Goal: Task Accomplishment & Management: Complete application form

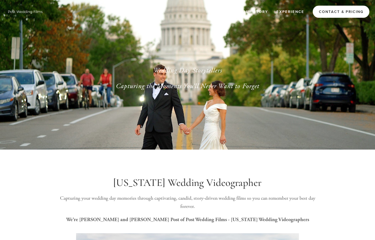
click at [329, 10] on link "Contact & Pricing" at bounding box center [341, 12] width 57 height 12
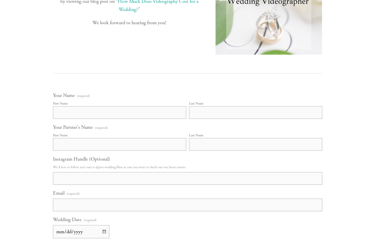
scroll to position [249, 0]
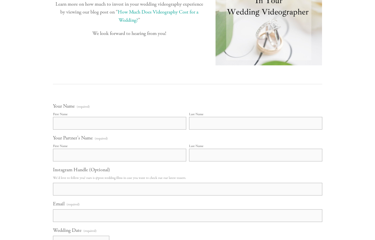
click at [161, 126] on input "First Name" at bounding box center [119, 123] width 133 height 13
type input "Morgan"
click at [277, 132] on fieldset "Your Name (required) First Name Morgan Last Name" at bounding box center [187, 119] width 269 height 32
click at [276, 127] on input "Last Name" at bounding box center [255, 123] width 133 height 13
type input "Gavinski"
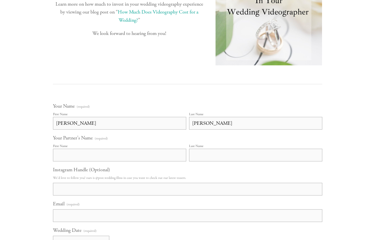
click at [173, 156] on input "First Name" at bounding box center [119, 155] width 133 height 13
type input "Jacob"
click at [196, 154] on input "Last Name" at bounding box center [255, 155] width 133 height 13
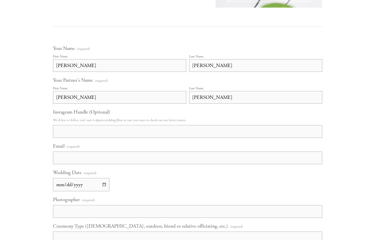
scroll to position [308, 0]
type input "Kisting"
click at [127, 130] on input "Instagram Handle (Optional)" at bounding box center [187, 130] width 269 height 13
type input "morgan.gav"
click at [127, 154] on input "Email (required)" at bounding box center [187, 157] width 269 height 13
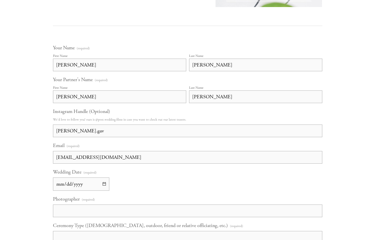
type input "morgangavinski@gmail.com"
click at [99, 184] on input "Wedding Date (required)" at bounding box center [81, 183] width 56 height 13
type input "2026-10-02"
click at [155, 200] on label "Photographer (required)" at bounding box center [187, 200] width 269 height 9
click at [155, 204] on input "Photographer (required)" at bounding box center [187, 210] width 269 height 13
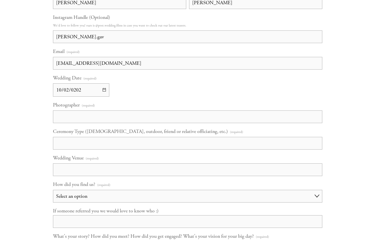
scroll to position [403, 0]
type input "TBD"
click at [158, 145] on input "Ceremony Type (Catholic, outdoor, friend or relative officiating, etc.) (requir…" at bounding box center [187, 142] width 269 height 13
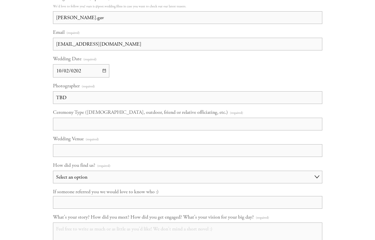
scroll to position [423, 0]
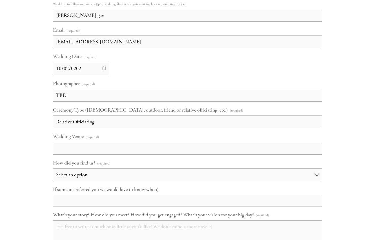
click at [57, 121] on input "Relative Officiating" at bounding box center [187, 121] width 269 height 13
click at [136, 121] on input "Outdoor, Friend/Relative Officiating" at bounding box center [187, 121] width 269 height 13
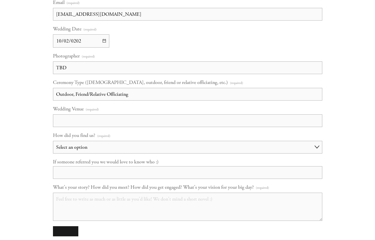
scroll to position [454, 0]
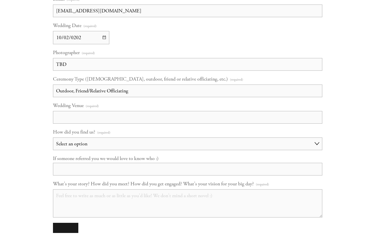
type input "Outdoor, Friend/Relative Officiating"
click at [134, 115] on input "Wedding Venue (required)" at bounding box center [187, 117] width 269 height 13
type input "Ashton Hill Farm Galena"
click at [132, 143] on select "Select an option Choose an answer Referral Instagram Google Facebook YouTube Ot…" at bounding box center [187, 143] width 269 height 13
select select "Facebook"
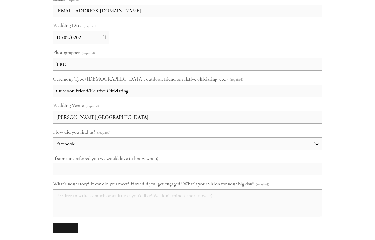
click at [53, 137] on select "Select an option Choose an answer Referral Instagram Google Facebook YouTube Ot…" at bounding box center [187, 143] width 269 height 13
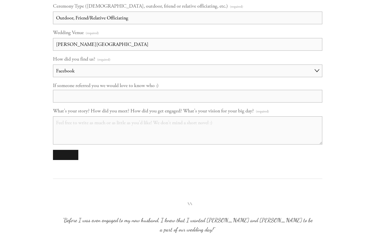
scroll to position [528, 0]
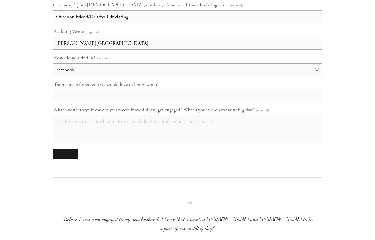
click at [131, 133] on textarea "What's your story? How did you meet? How did you get engaged? What's your visio…" at bounding box center [187, 129] width 269 height 28
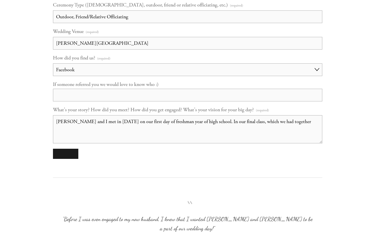
click at [236, 122] on textarea "Jacob and I met in 2017 on our first day of freshman year of high school. In ou…" at bounding box center [187, 129] width 269 height 28
click at [281, 122] on textarea "Jacob and I met in 2017 on our first day of freshman year of high school. In ou…" at bounding box center [187, 129] width 269 height 28
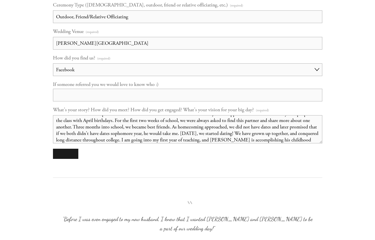
scroll to position [21, 0]
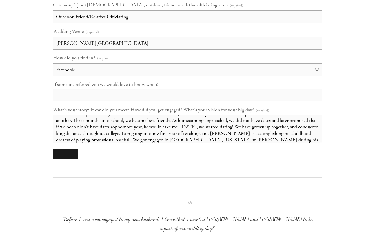
click at [236, 139] on textarea "Jacob and I met in 2017 on our first day of freshman year of high school. In ou…" at bounding box center [187, 129] width 269 height 28
click at [296, 142] on textarea "Jacob and I met in 2017 on our first day of freshman year of high school. In ou…" at bounding box center [187, 129] width 269 height 28
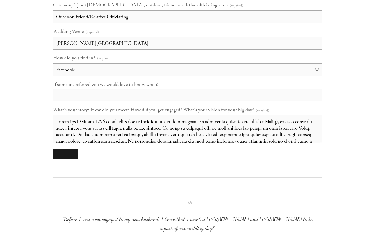
scroll to position [69, 0]
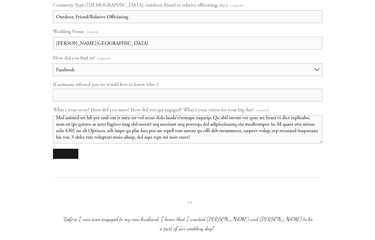
click at [218, 136] on textarea "What's your story? How did you meet? How did you get engaged? What's your visio…" at bounding box center [187, 129] width 269 height 28
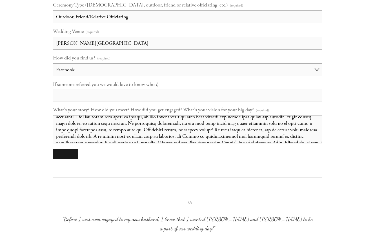
scroll to position [19, 0]
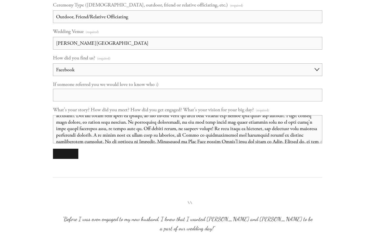
click at [218, 136] on textarea "What's your story? How did you meet? How did you get engaged? What's your visio…" at bounding box center [187, 129] width 269 height 28
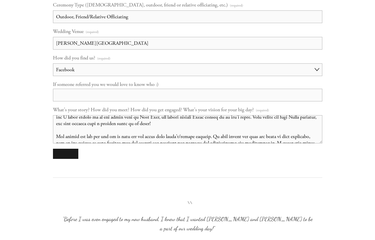
scroll to position [69, 0]
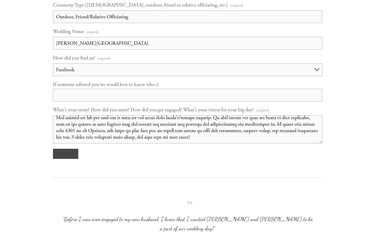
type textarea "Jacob and I met in 2017 on our first day of freshman year of high school. In ou…"
click at [61, 153] on button "submit" at bounding box center [65, 154] width 25 height 10
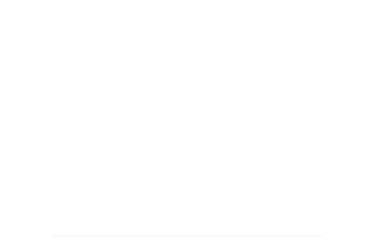
scroll to position [218, 0]
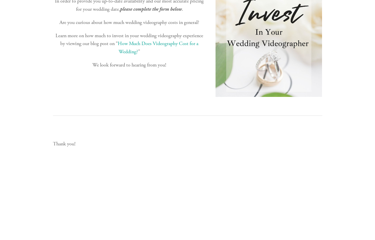
click at [229, 51] on img at bounding box center [268, 31] width 107 height 132
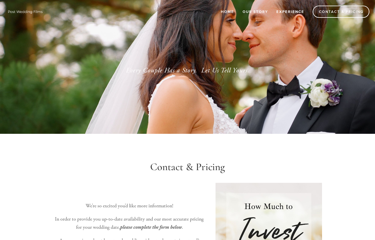
click at [284, 12] on link "Experience" at bounding box center [290, 11] width 35 height 9
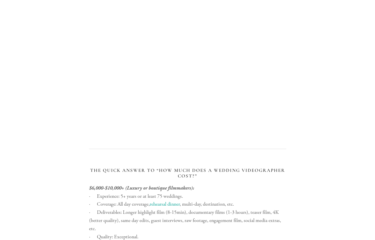
scroll to position [762, 0]
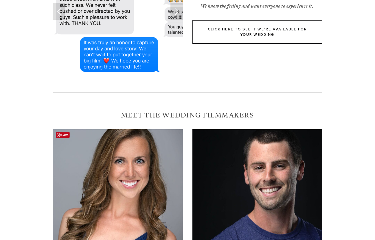
scroll to position [127, 0]
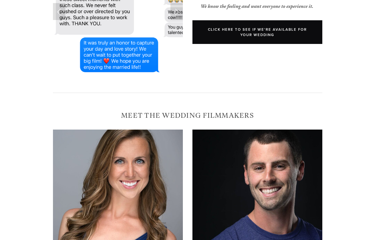
click at [260, 39] on link "Click Here to see if We're available for your wedding" at bounding box center [257, 32] width 130 height 24
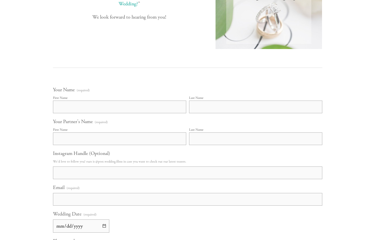
scroll to position [390, 0]
